Goal: Book appointment/travel/reservation

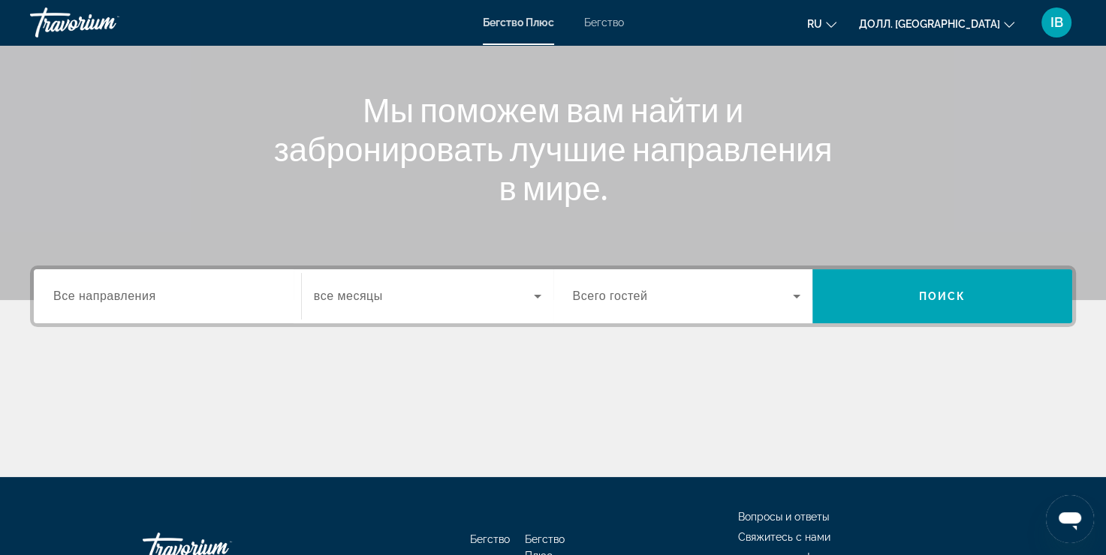
drag, startPoint x: 72, startPoint y: 288, endPoint x: 72, endPoint y: 296, distance: 8.3
click at [72, 293] on input "Пункт назначения Все направления" at bounding box center [167, 297] width 228 height 18
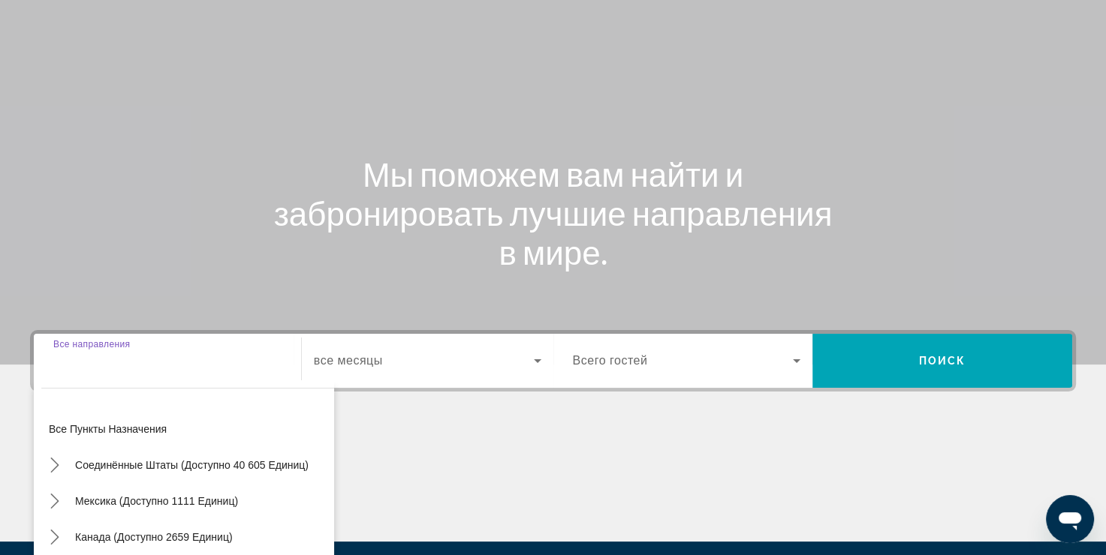
scroll to position [150, 0]
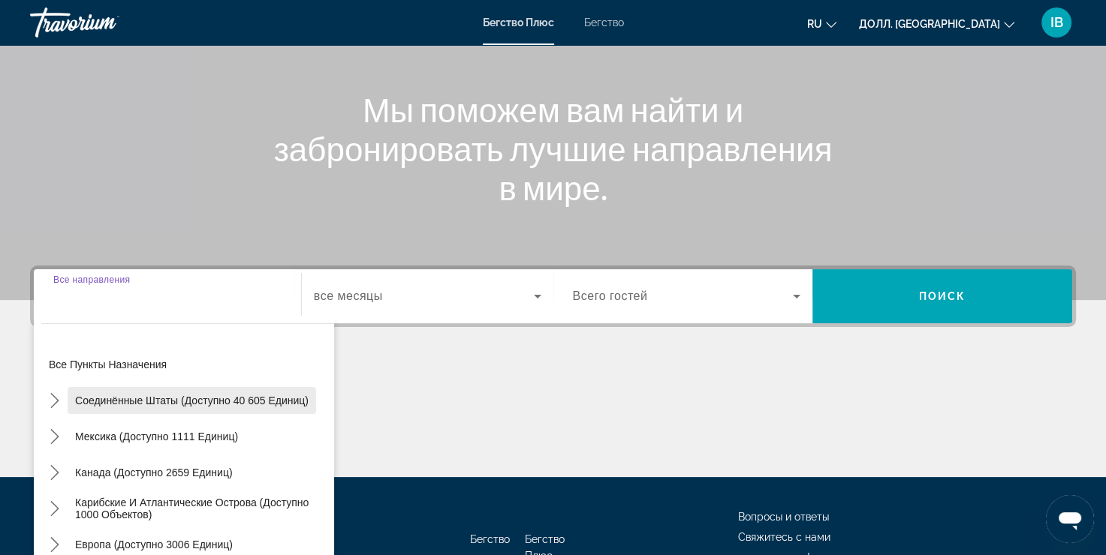
click at [107, 399] on ya-tr-span "Соединённые Штаты (доступно 40 605 единиц)" at bounding box center [191, 401] width 233 height 12
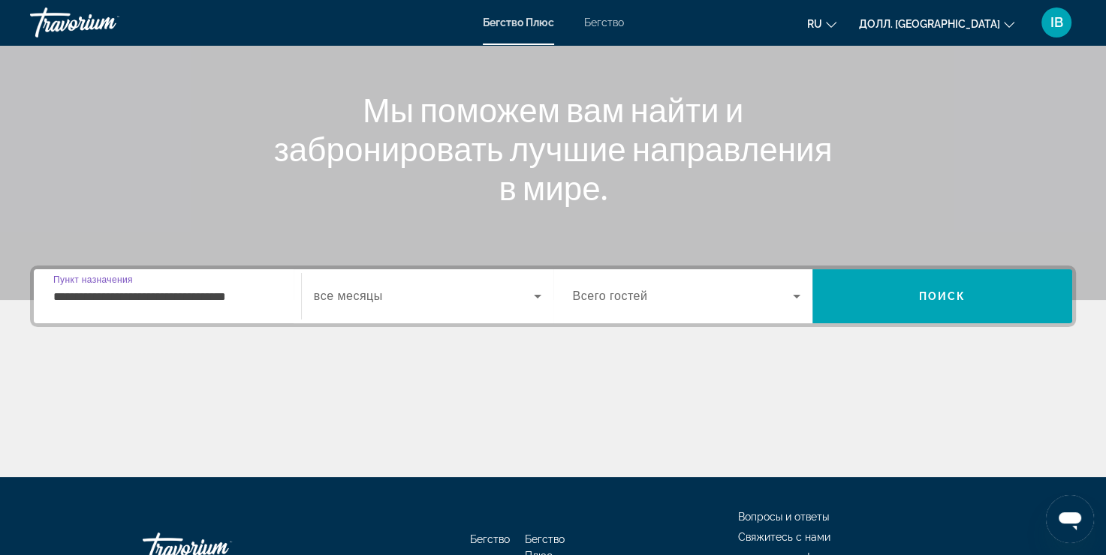
scroll to position [255, 0]
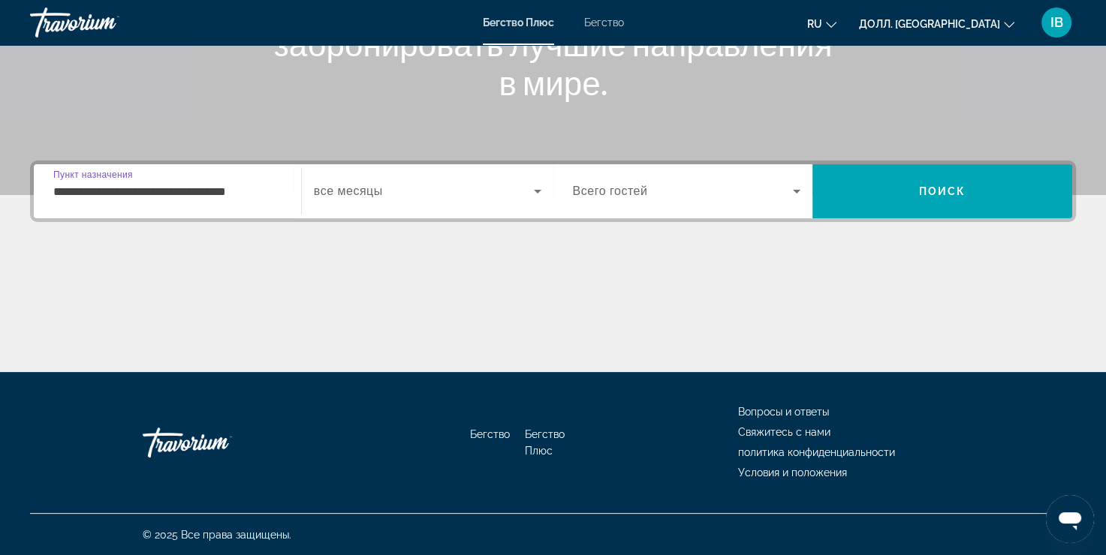
click at [144, 187] on input "**********" at bounding box center [167, 192] width 228 height 18
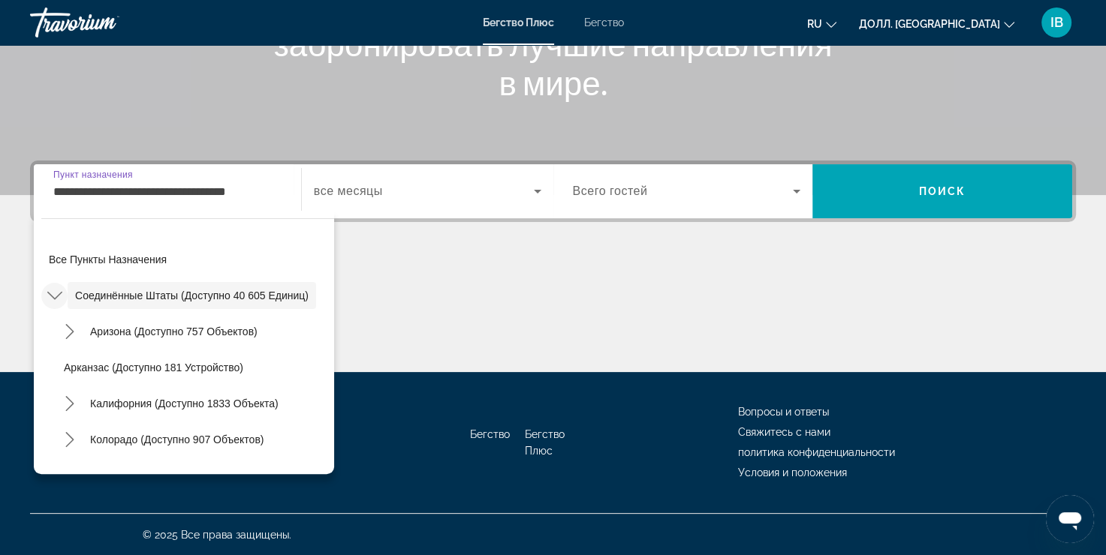
click at [53, 288] on icon "В подменю «Соединённые Штаты» (доступно 40 605 единиц)" at bounding box center [54, 295] width 15 height 15
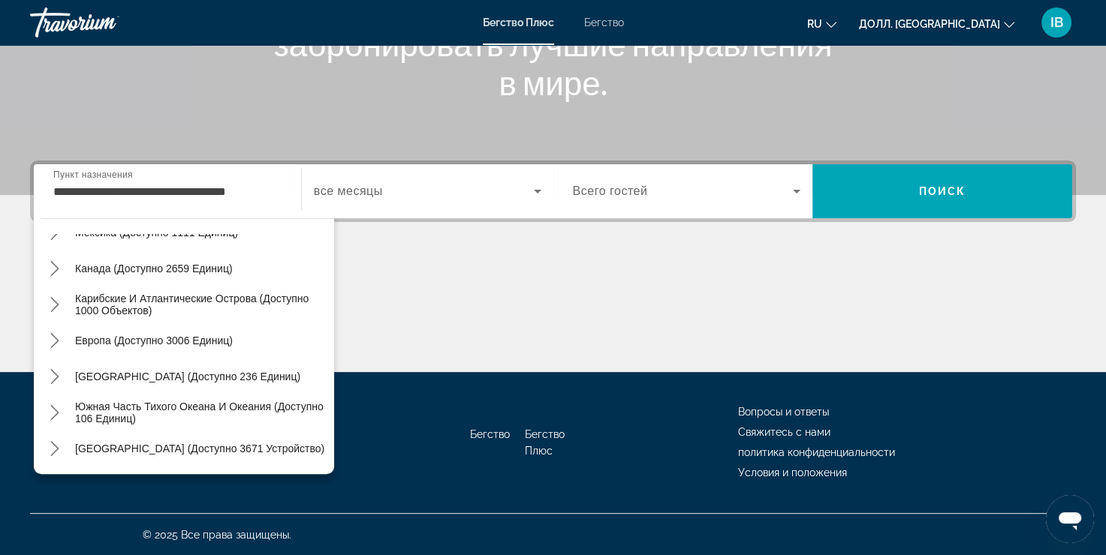
scroll to position [0, 0]
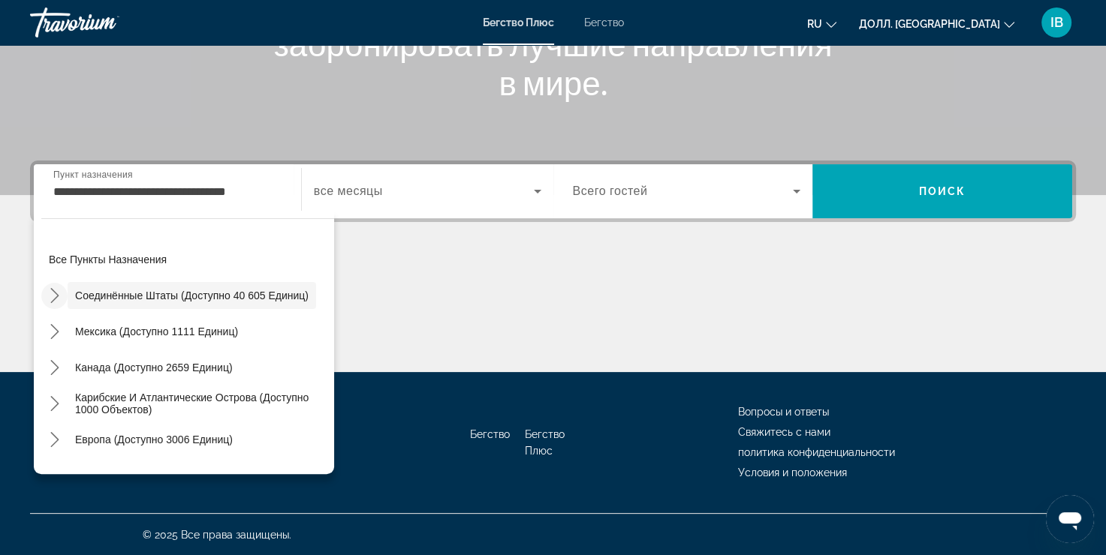
click at [56, 295] on icon "В подменю «Соединённые Штаты» (доступно 40 605 единиц)" at bounding box center [54, 295] width 15 height 15
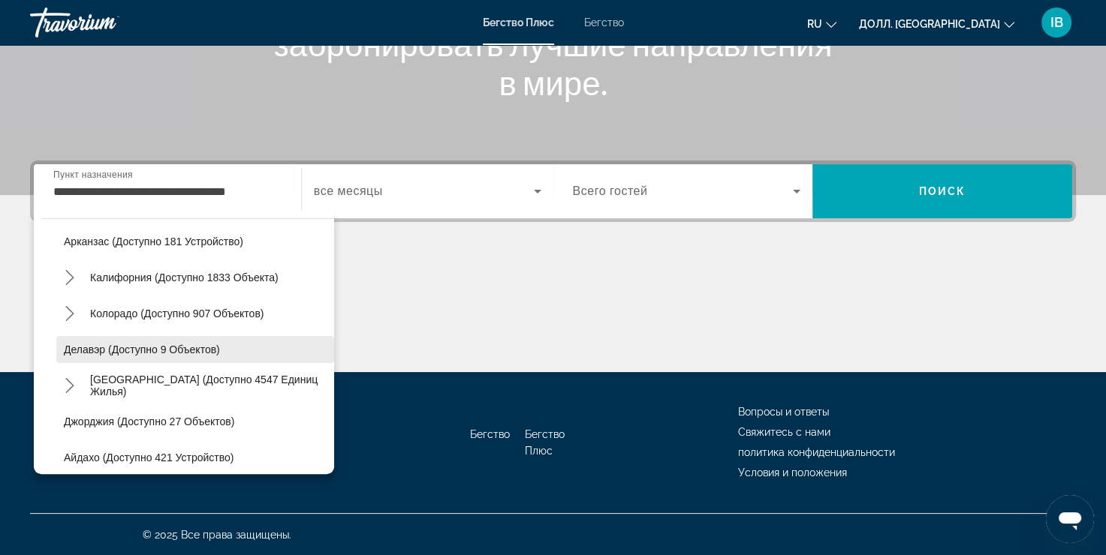
scroll to position [150, 0]
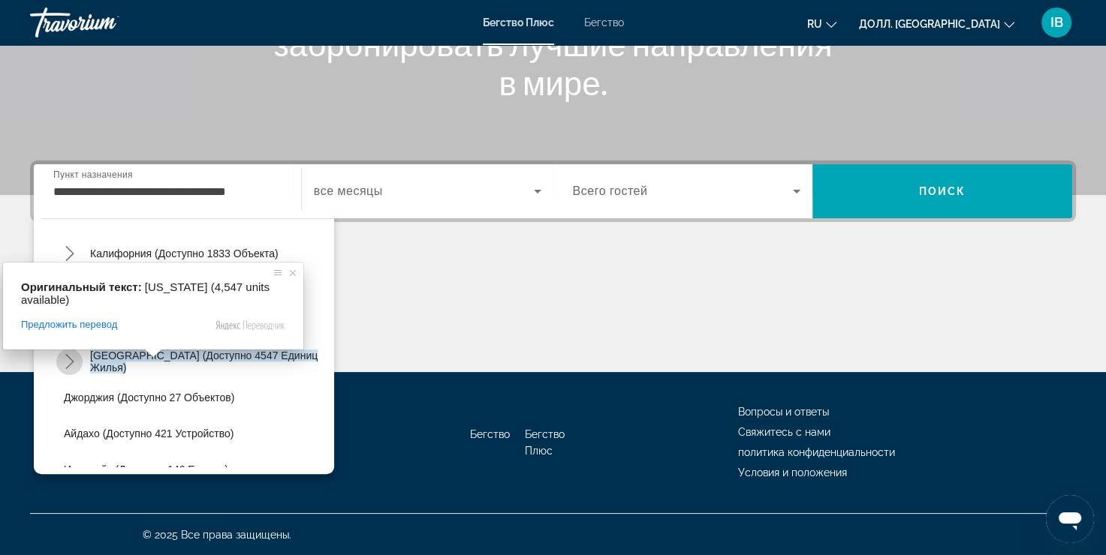
click at [68, 363] on icon "Переключить подменю «Флорида» (доступно 4547 единиц)" at bounding box center [69, 361] width 15 height 15
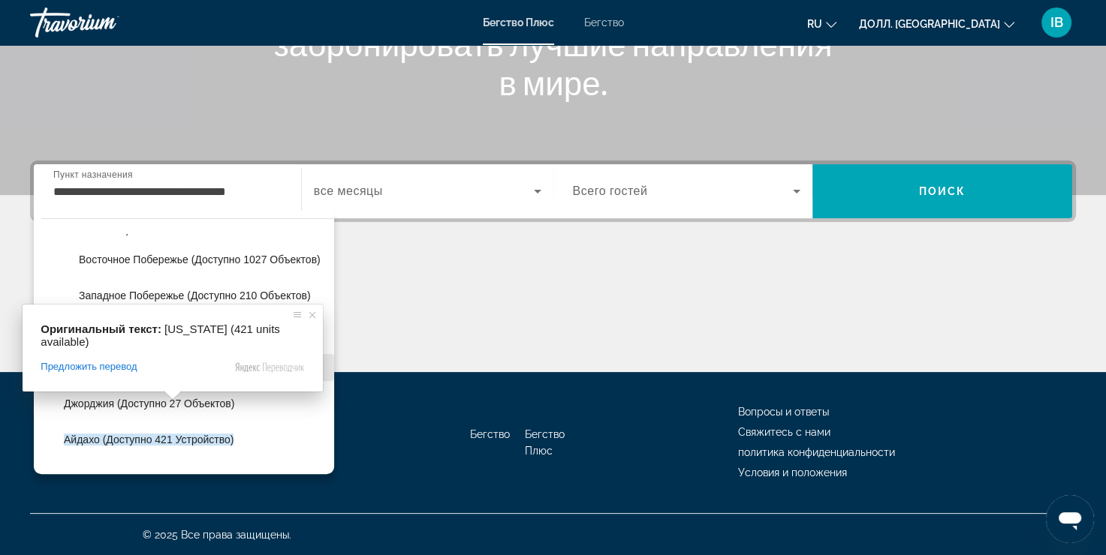
scroll to position [300, 0]
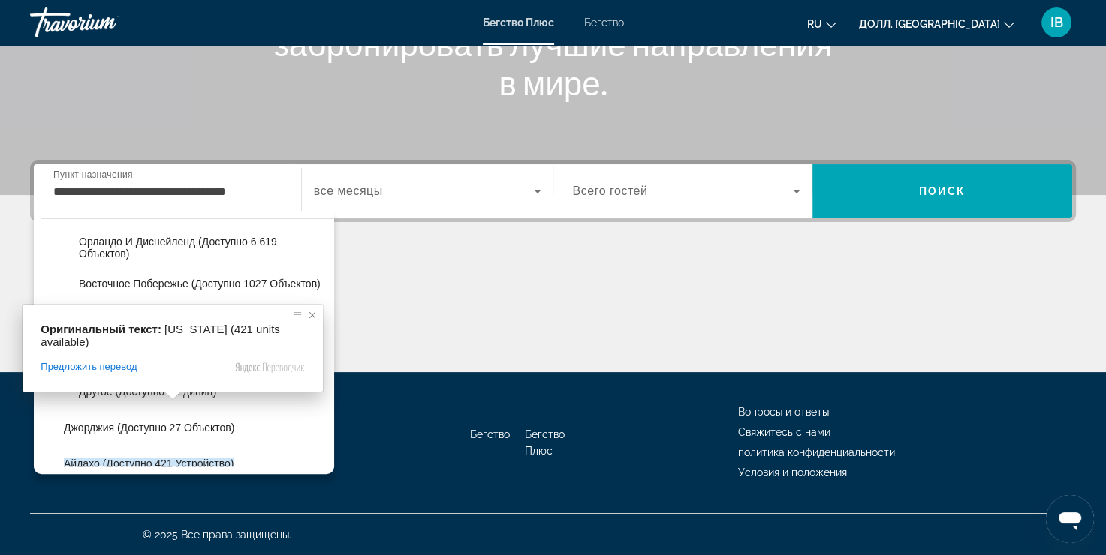
click at [305, 314] on span at bounding box center [312, 315] width 15 height 15
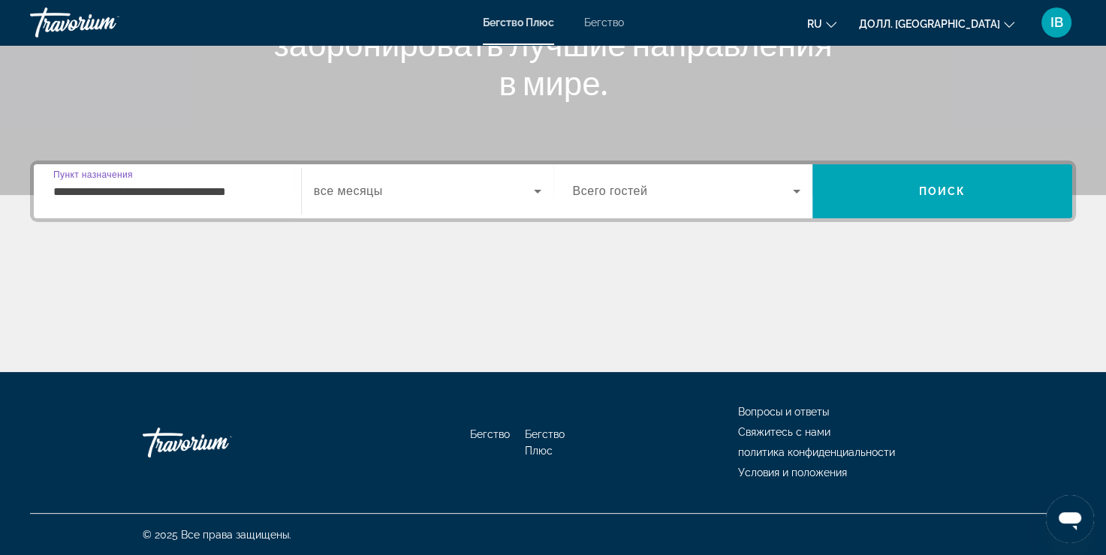
click at [135, 192] on input "**********" at bounding box center [167, 192] width 228 height 18
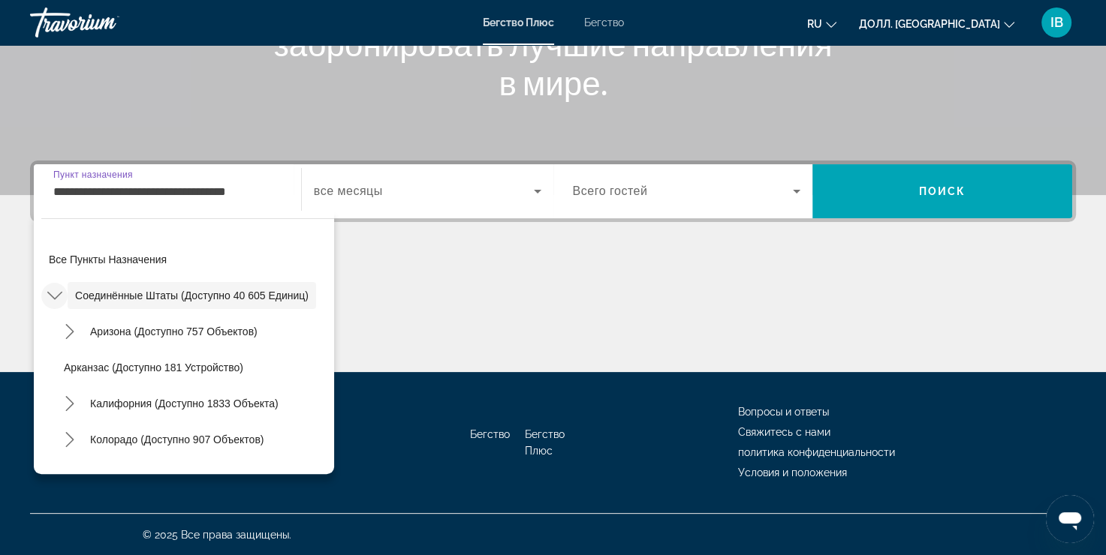
click at [55, 295] on icon "В подменю «Соединённые Штаты» (доступно 40 605 единиц)" at bounding box center [54, 295] width 15 height 15
click at [56, 294] on icon "В подменю «Соединённые Штаты» (доступно 40 605 единиц)" at bounding box center [54, 295] width 15 height 15
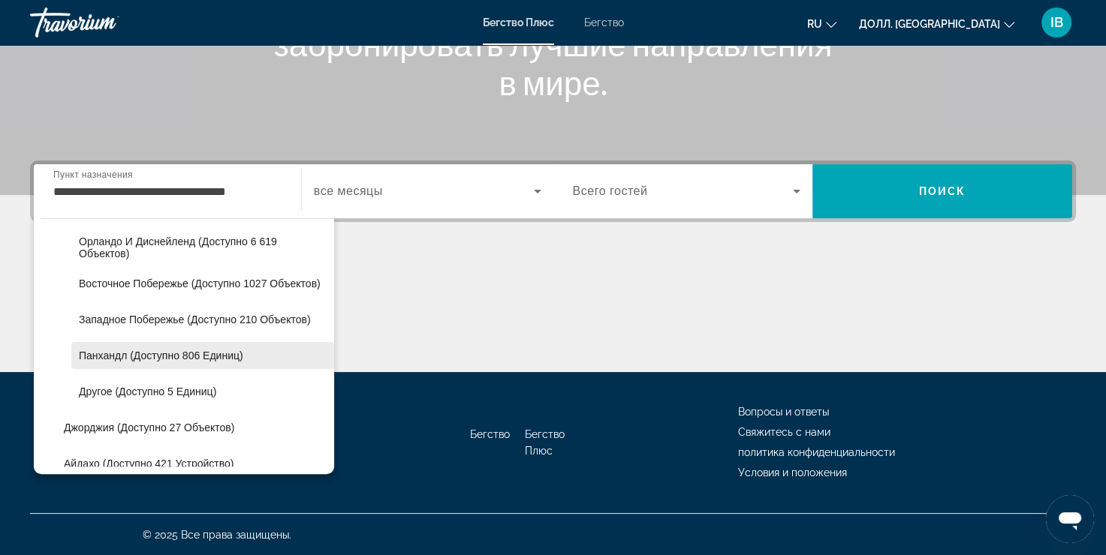
scroll to position [225, 0]
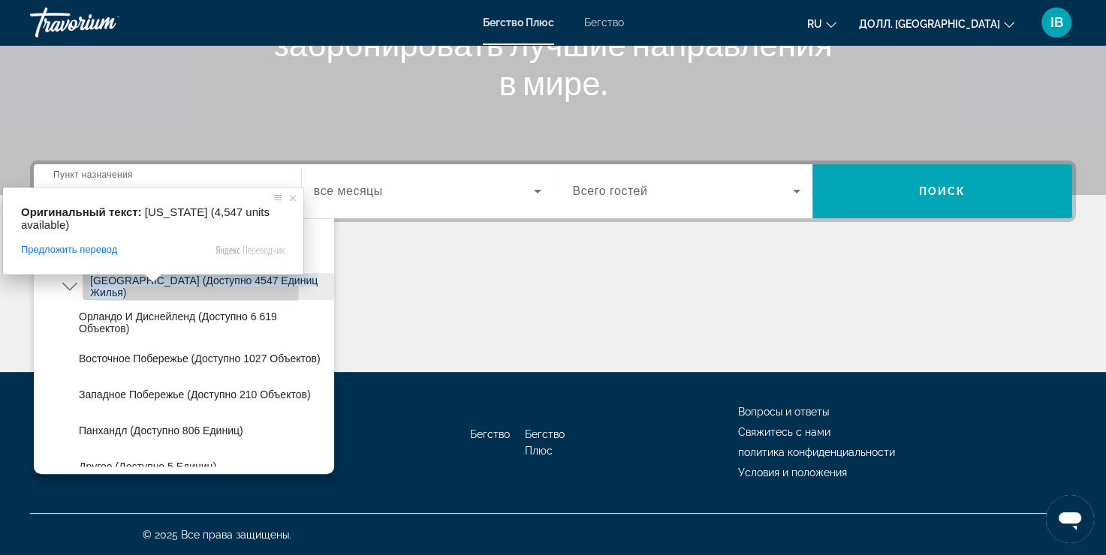
click at [102, 285] on ya-tr-span "[GEOGRAPHIC_DATA] (доступно 4547 единиц жилья)" at bounding box center [203, 287] width 227 height 24
type input "**********"
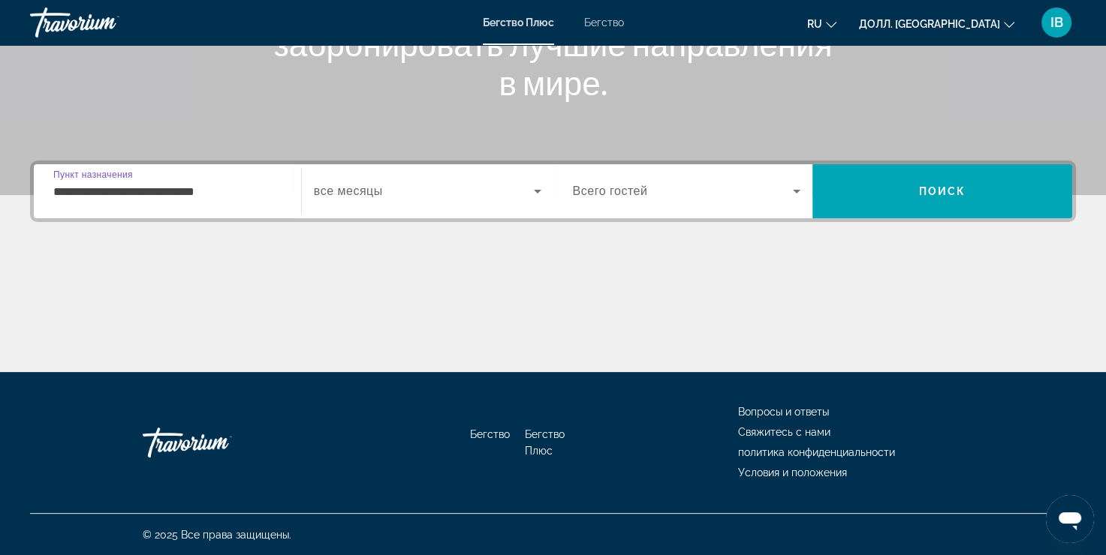
click at [384, 194] on span "Виджет поиска" at bounding box center [424, 191] width 220 height 18
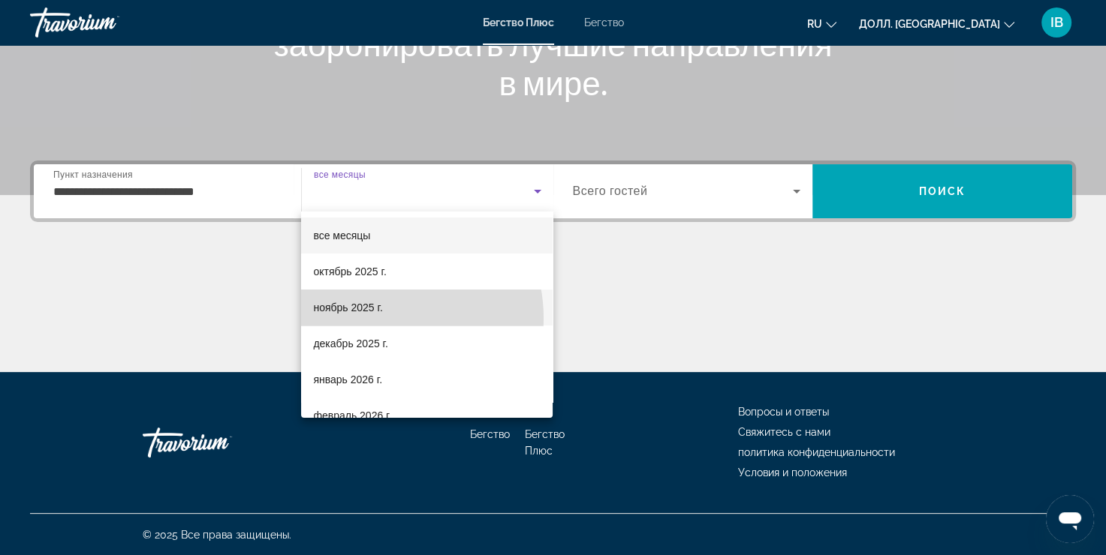
click at [378, 318] on mat-option "ноябрь 2025 г." at bounding box center [426, 308] width 251 height 36
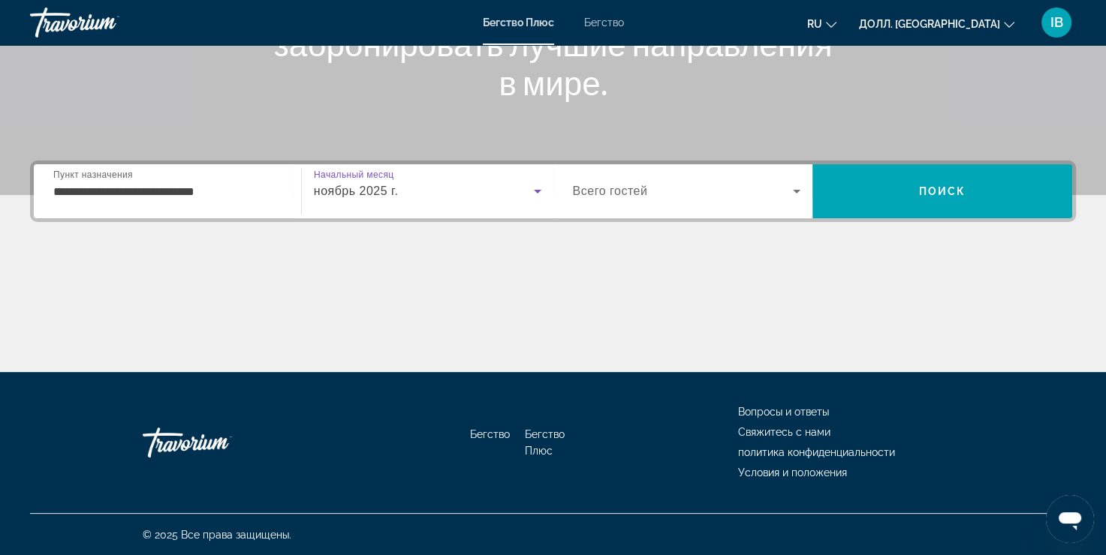
click at [799, 190] on icon "Виджет поиска" at bounding box center [797, 192] width 8 height 4
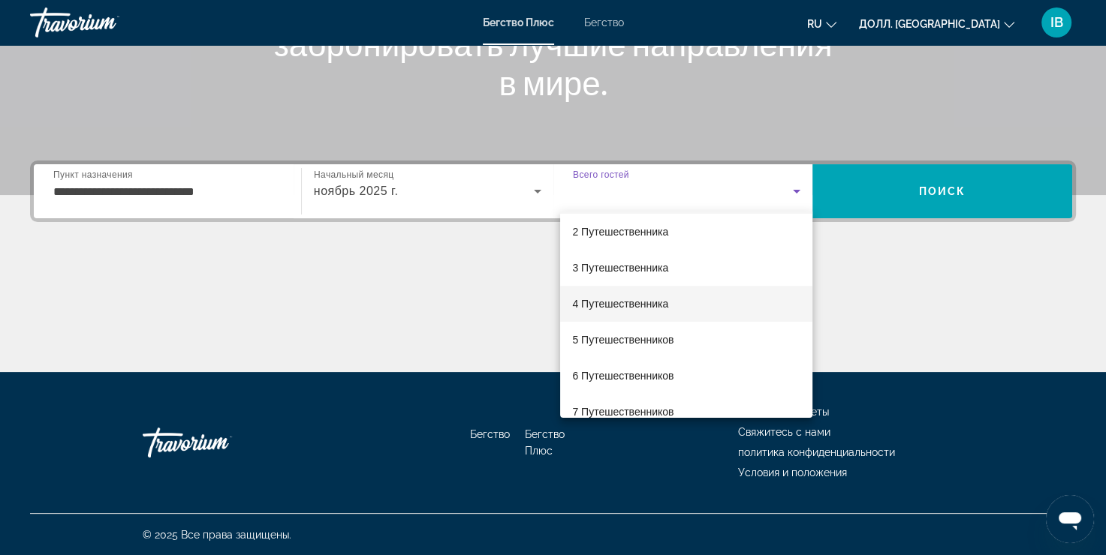
scroll to position [75, 0]
click at [653, 267] on ya-tr-span "4 Путешественника" at bounding box center [620, 269] width 96 height 12
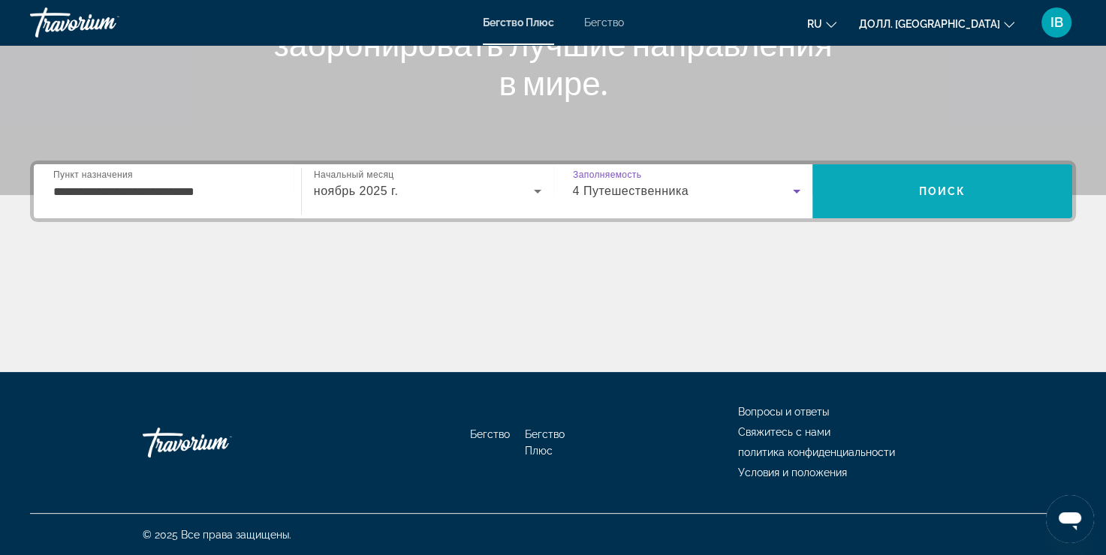
click at [929, 197] on span "Поиск" at bounding box center [942, 191] width 260 height 36
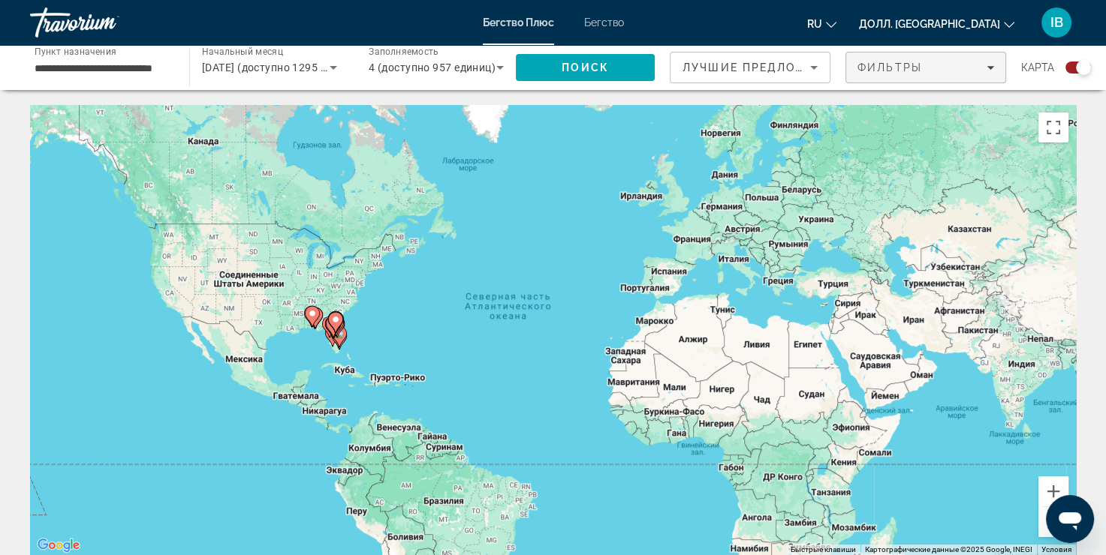
click at [988, 68] on icon "Фильтры" at bounding box center [990, 68] width 8 height 8
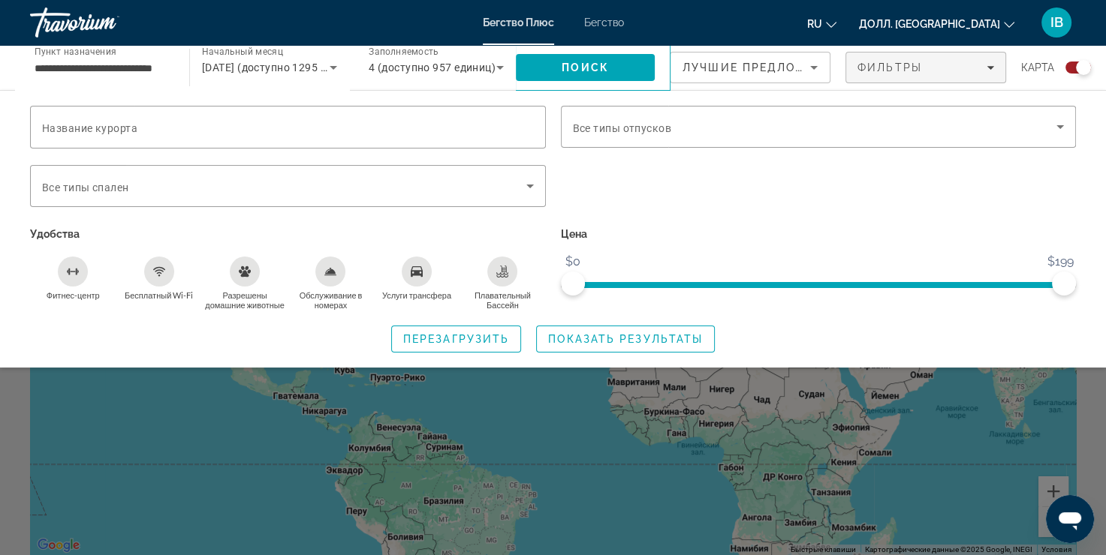
click at [244, 414] on div "Виджет поиска" at bounding box center [553, 390] width 1106 height 330
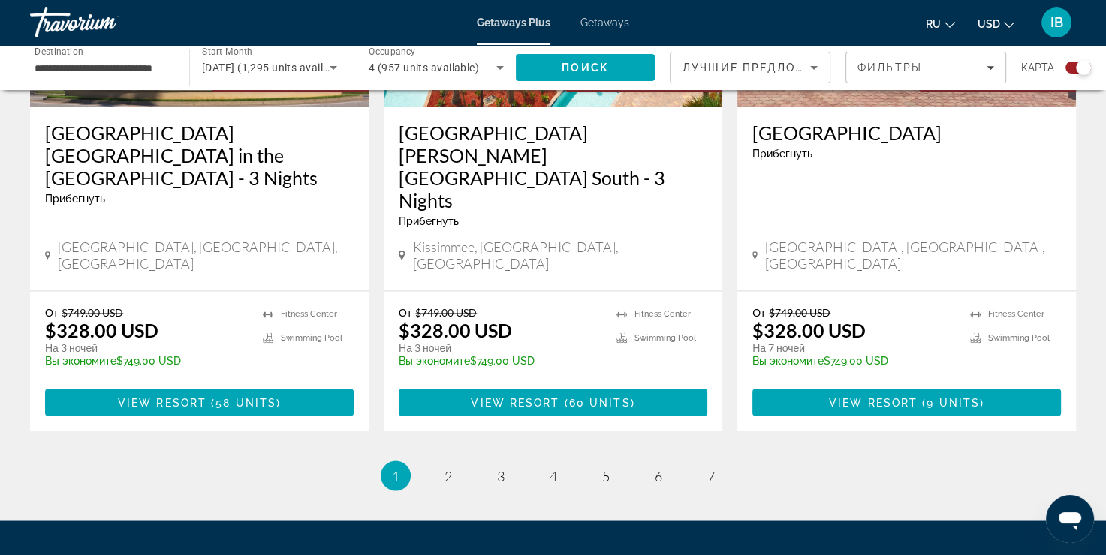
scroll to position [2405, 0]
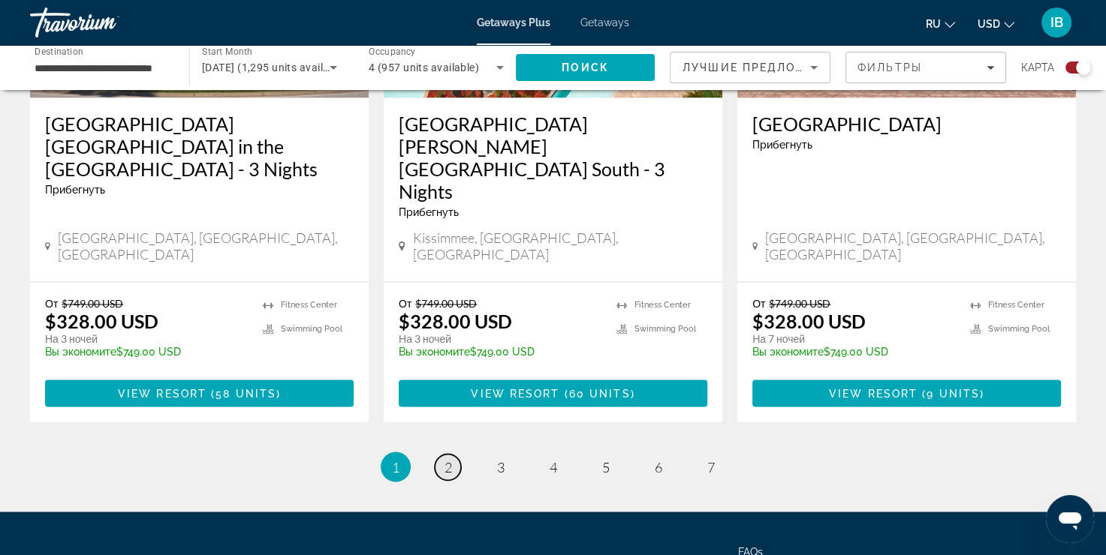
click at [453, 454] on link "page 2" at bounding box center [448, 467] width 26 height 26
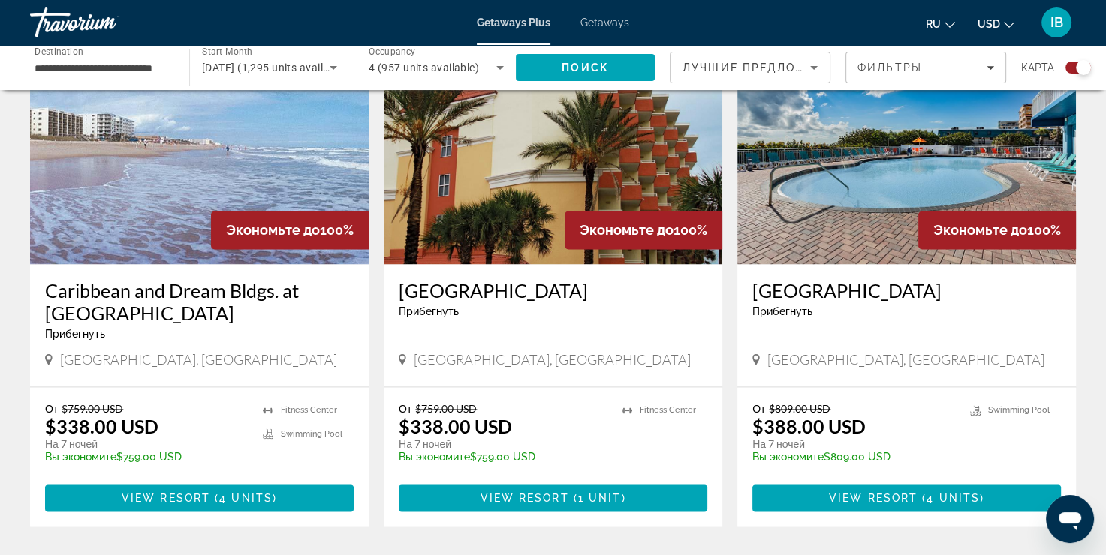
scroll to position [2405, 0]
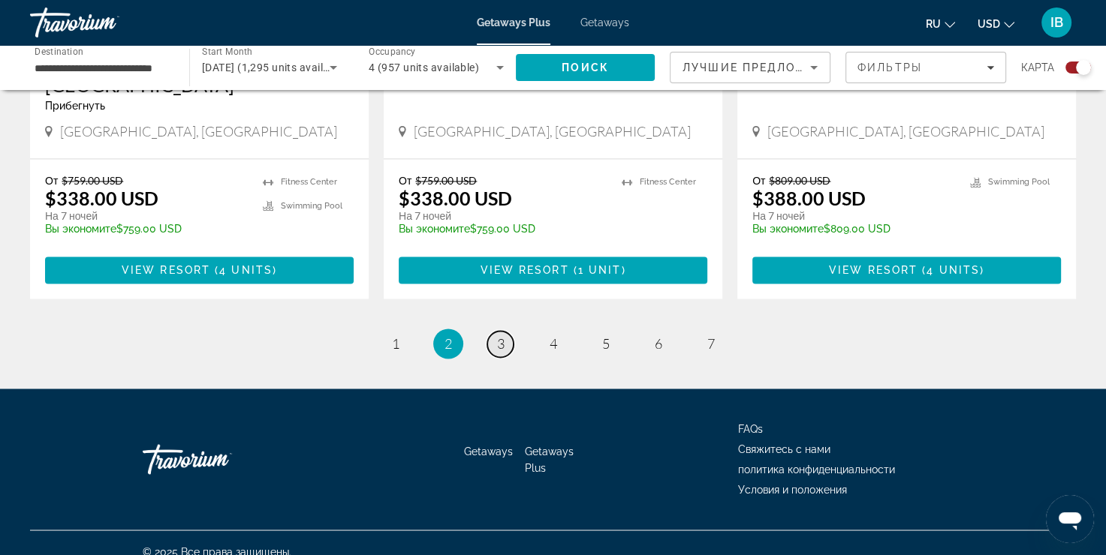
click at [507, 331] on link "page 3" at bounding box center [500, 344] width 26 height 26
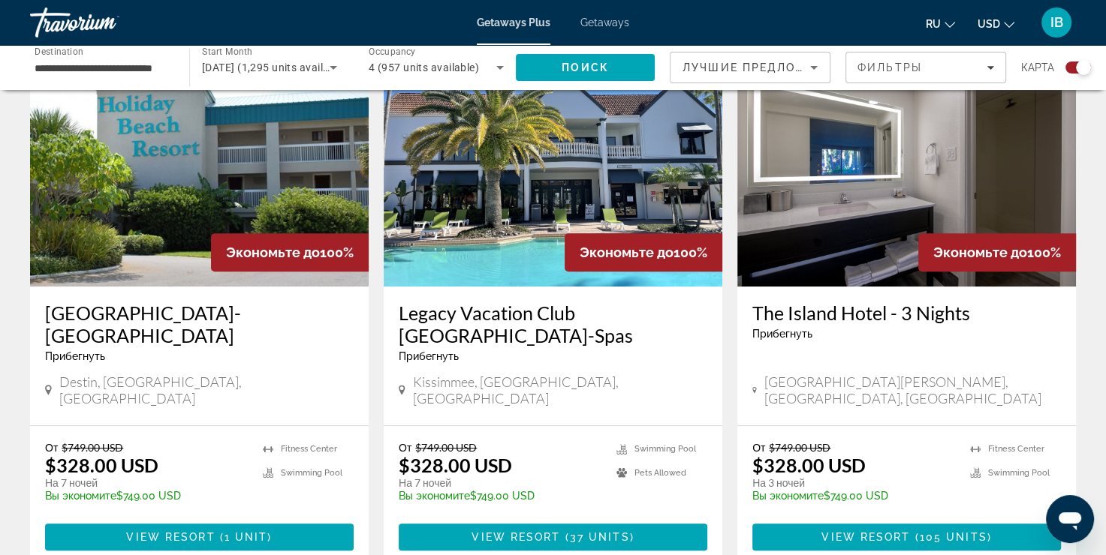
scroll to position [525, 0]
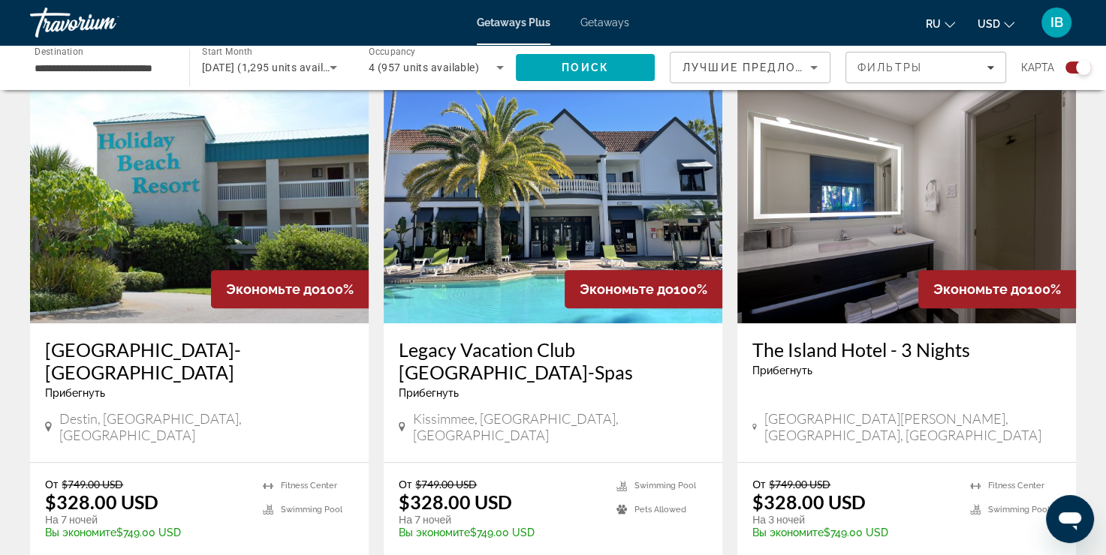
click at [871, 193] on img "Main content" at bounding box center [906, 203] width 339 height 240
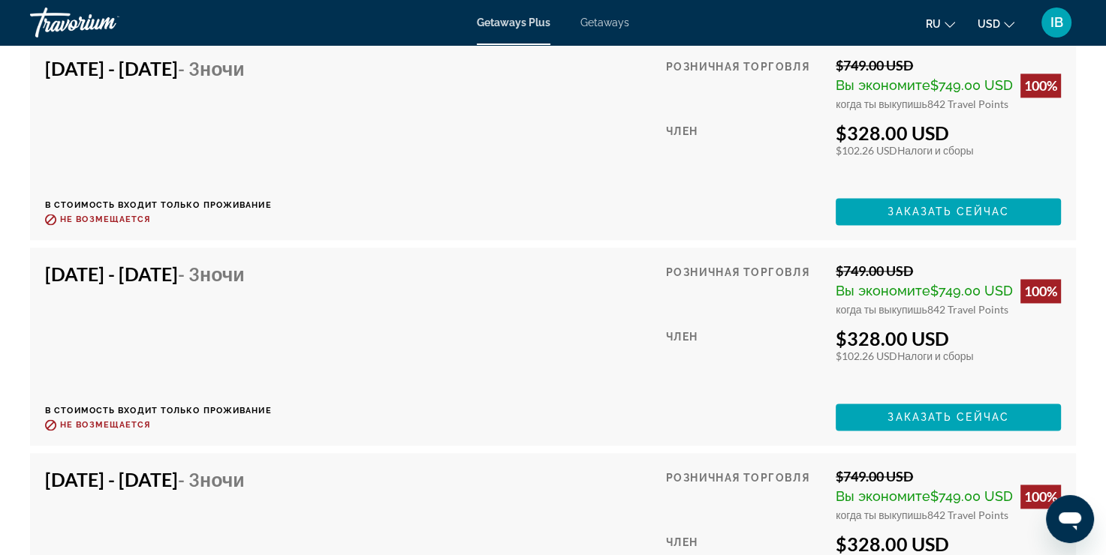
scroll to position [13210, 0]
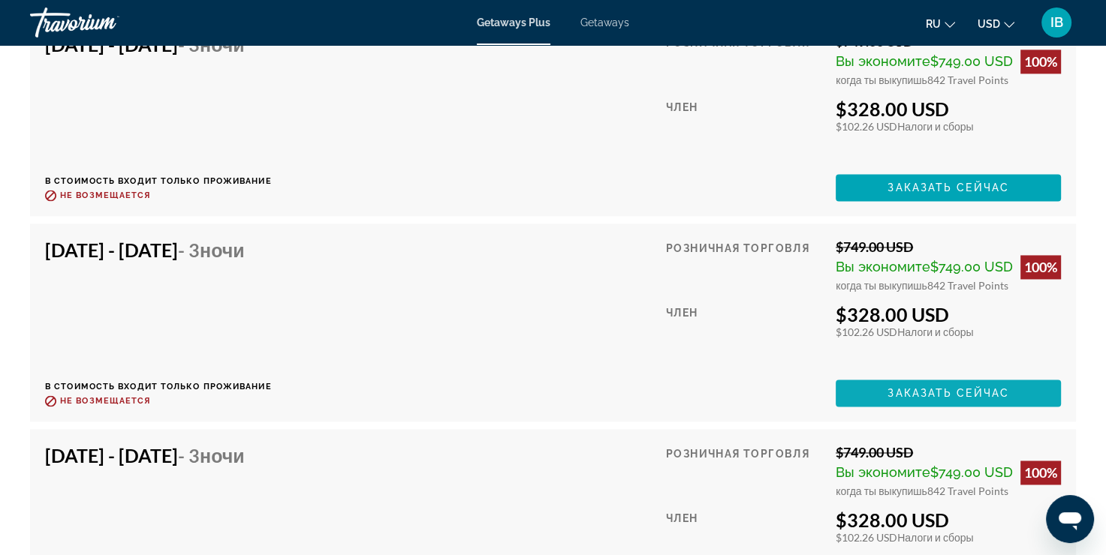
click at [888, 389] on span "Заказать сейчас" at bounding box center [948, 393] width 122 height 12
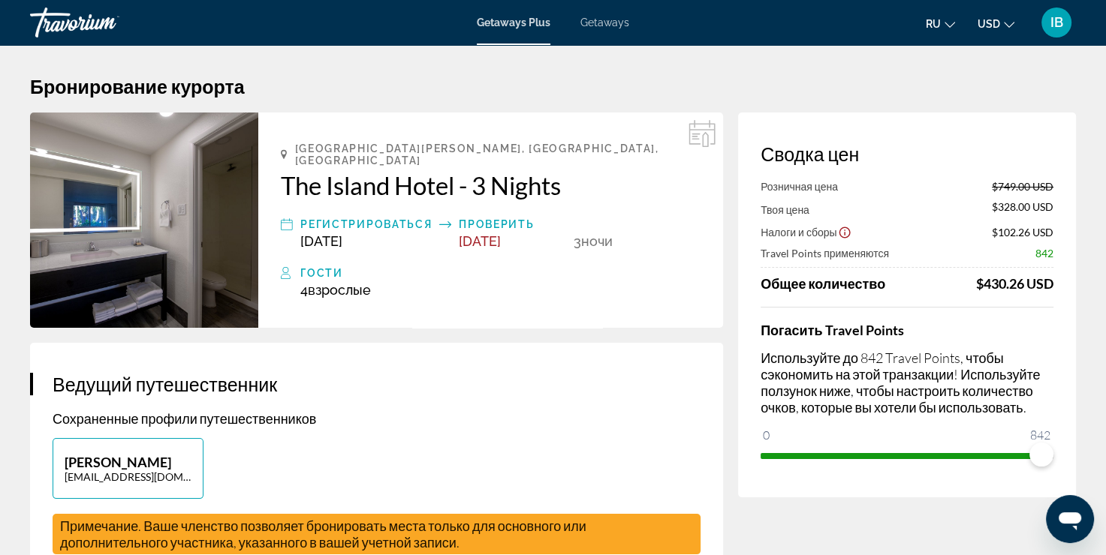
click at [1064, 19] on div "IB" at bounding box center [1056, 23] width 30 height 30
